Goal: Find specific page/section: Find specific page/section

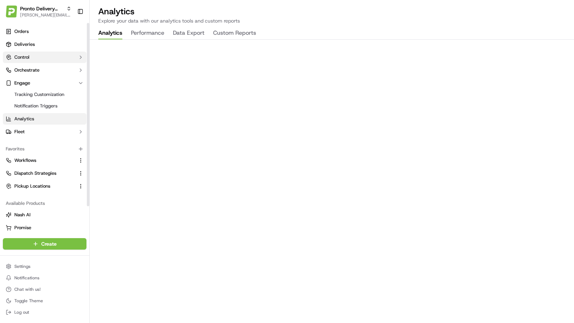
click at [38, 56] on button "Control" at bounding box center [45, 57] width 84 height 11
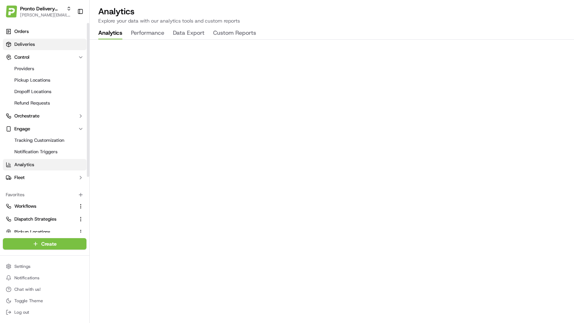
click at [40, 44] on link "Deliveries" at bounding box center [45, 44] width 84 height 11
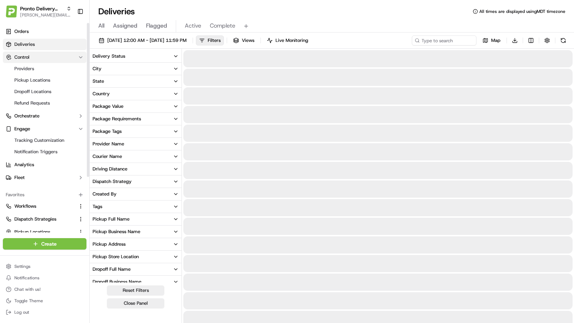
click at [33, 170] on link "Analytics" at bounding box center [45, 164] width 84 height 11
click at [32, 167] on span "Analytics" at bounding box center [24, 165] width 20 height 6
click at [28, 167] on span "Analytics" at bounding box center [24, 165] width 20 height 6
